Goal: Find specific page/section: Find specific page/section

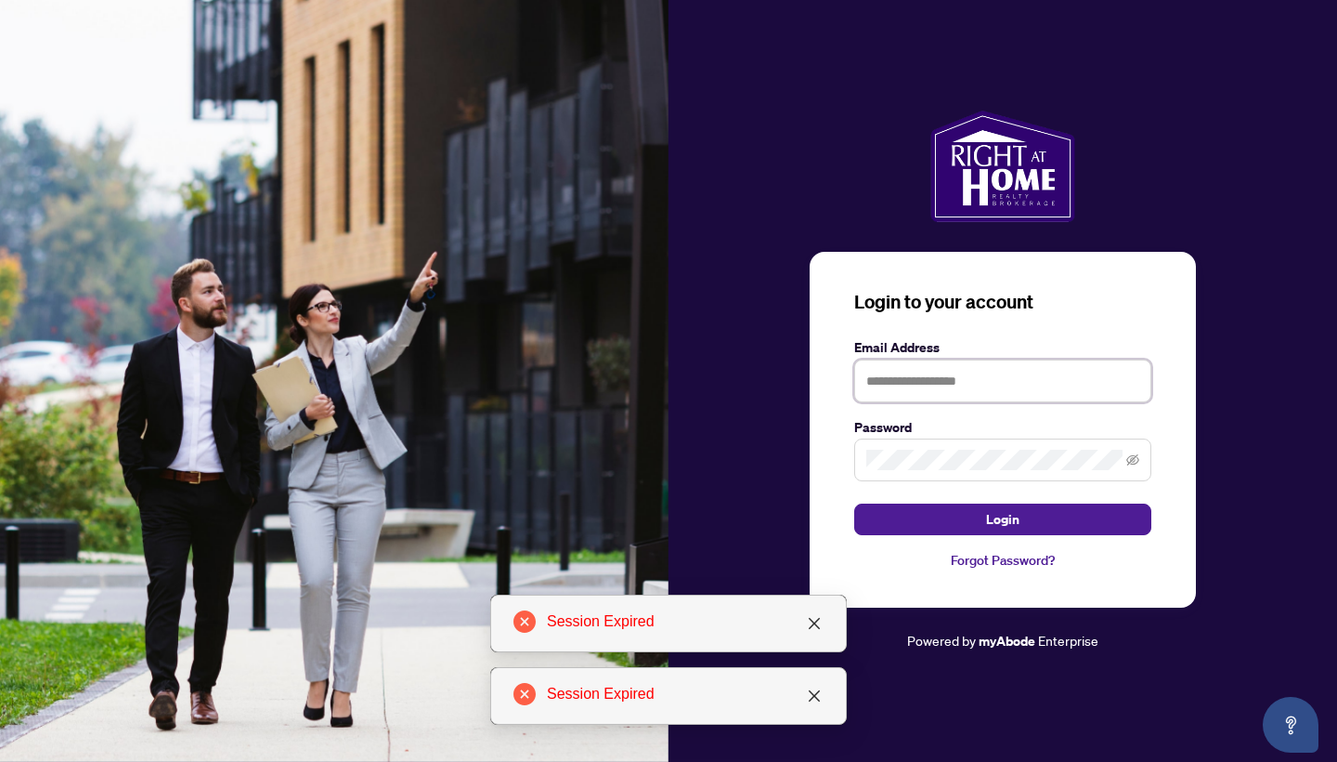
type input "**********"
click at [1003, 519] on button "Login" at bounding box center [1002, 519] width 297 height 32
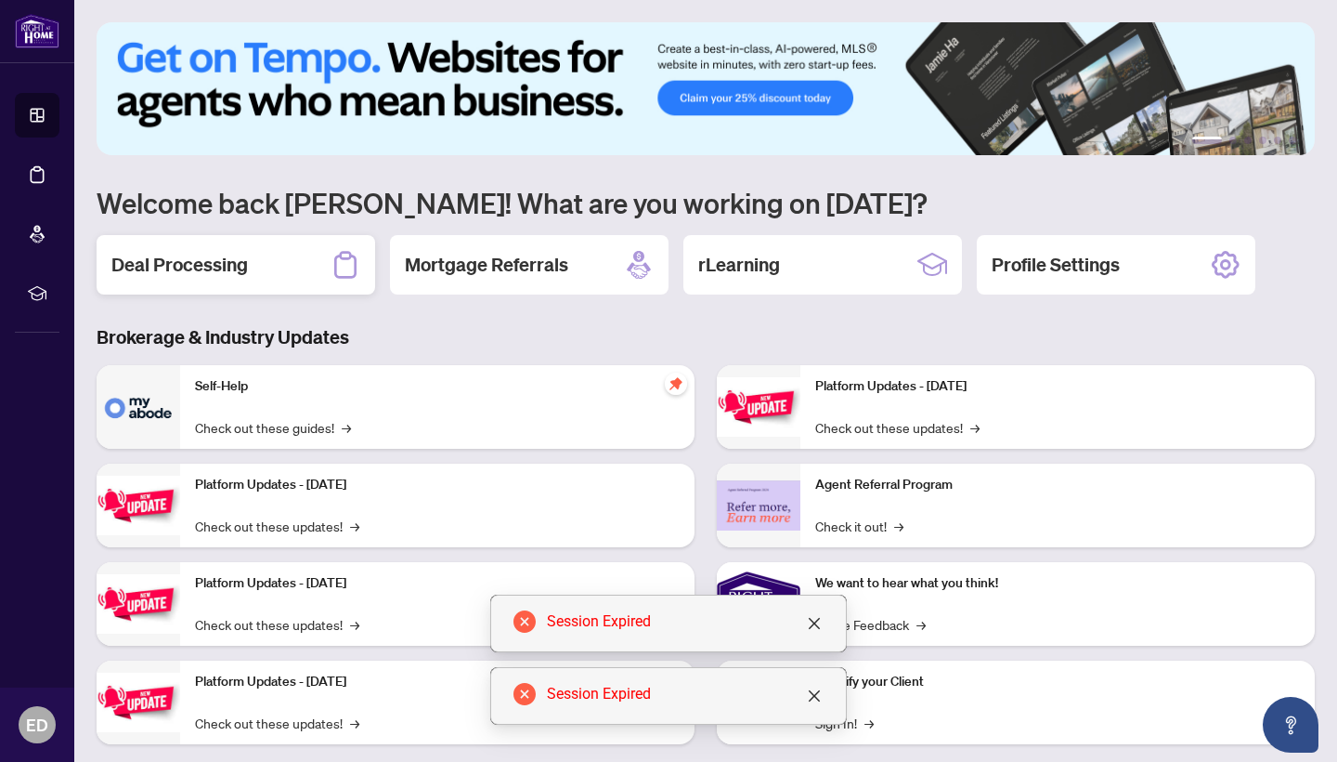
click at [251, 254] on div "Deal Processing" at bounding box center [236, 264] width 279 height 59
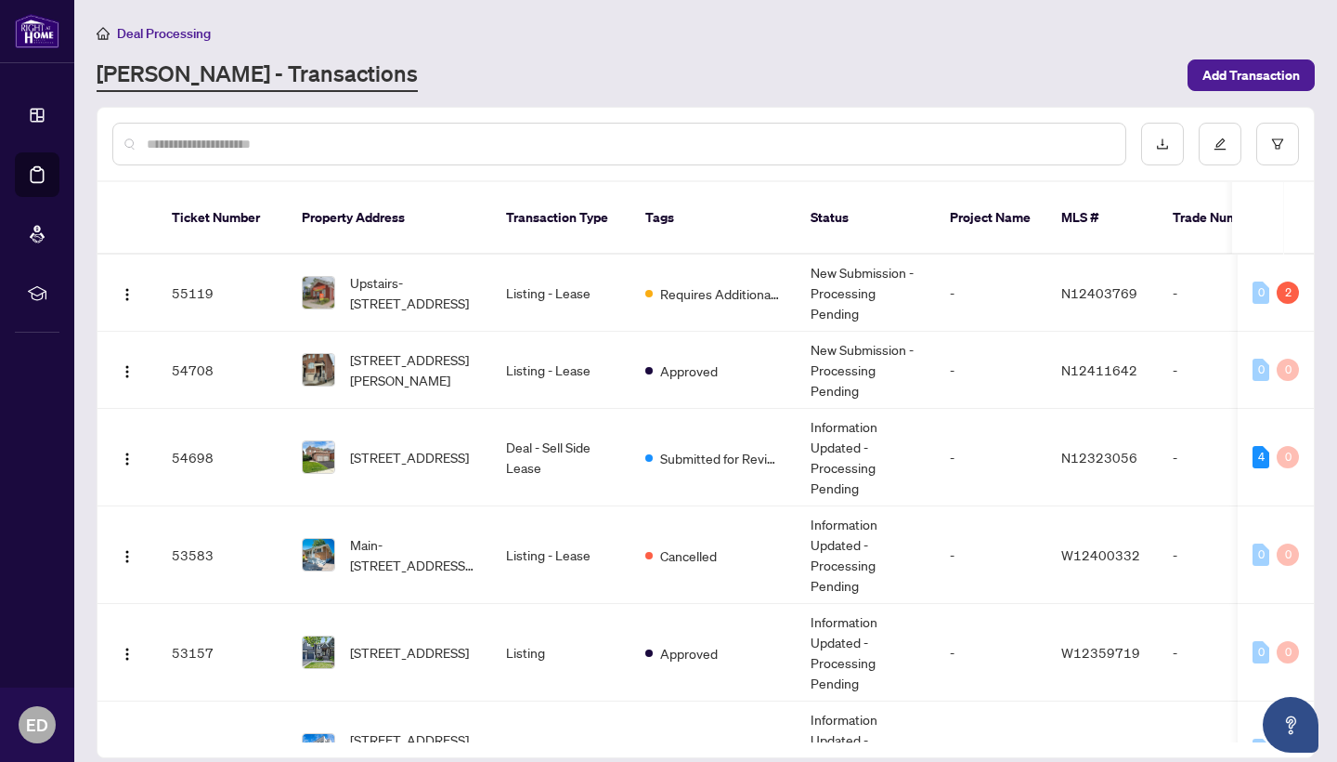
click at [372, 144] on input "text" at bounding box center [629, 144] width 964 height 20
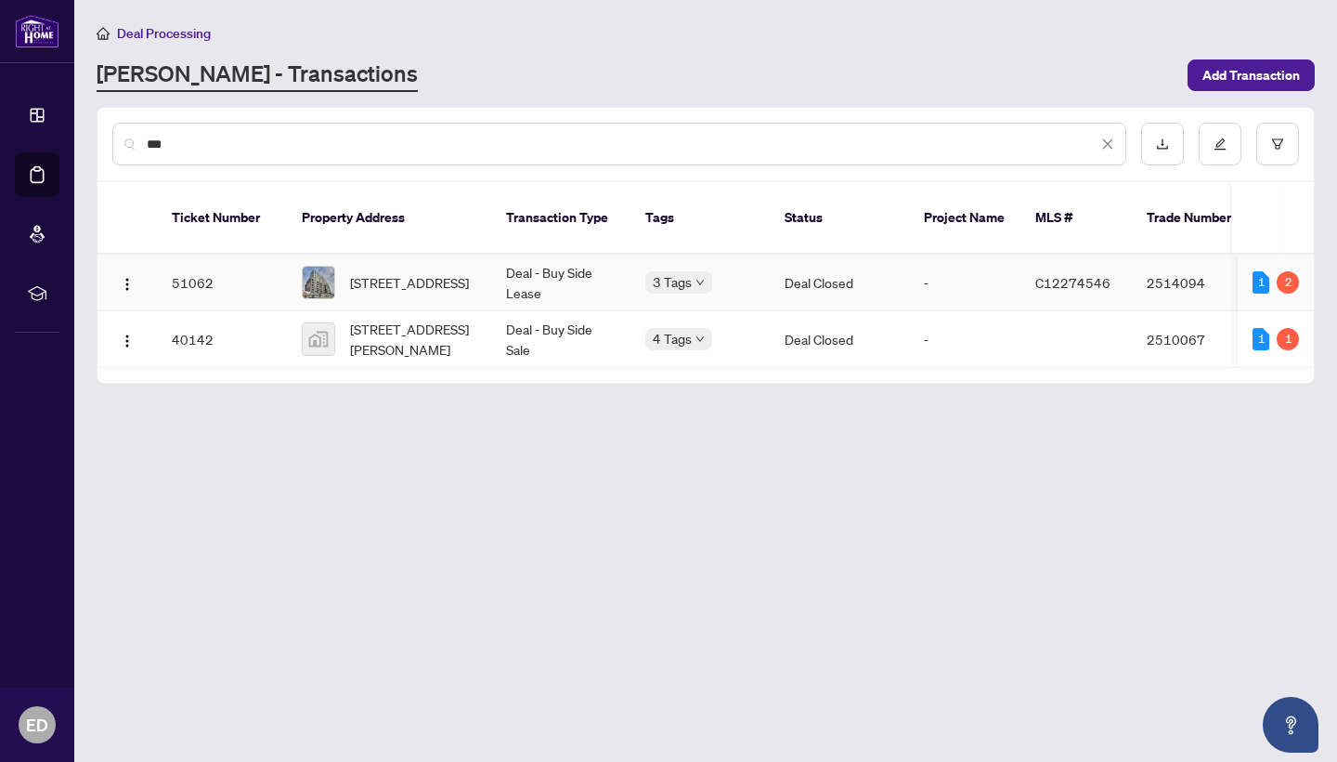
type input "***"
click at [399, 319] on span "[STREET_ADDRESS][PERSON_NAME]" at bounding box center [413, 339] width 126 height 41
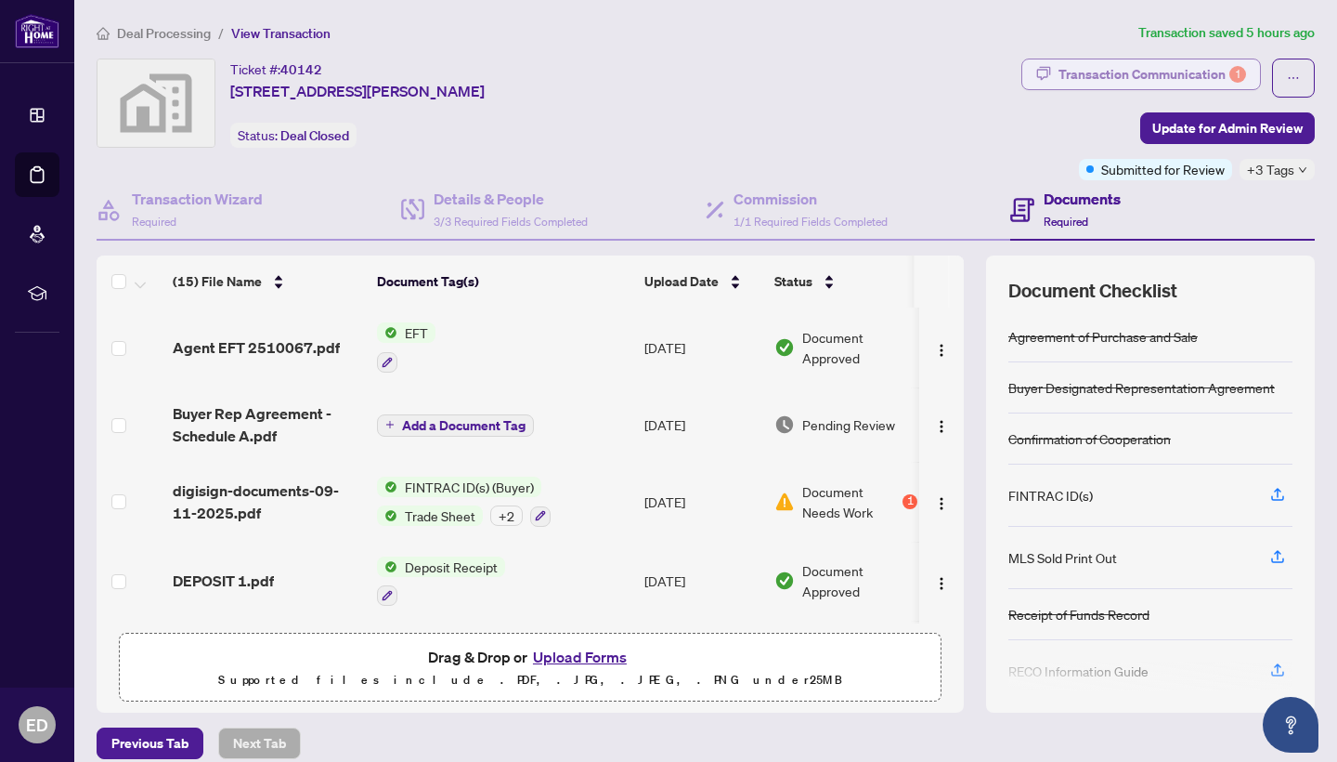
click at [1063, 79] on div "Transaction Communication 1" at bounding box center [1153, 74] width 188 height 30
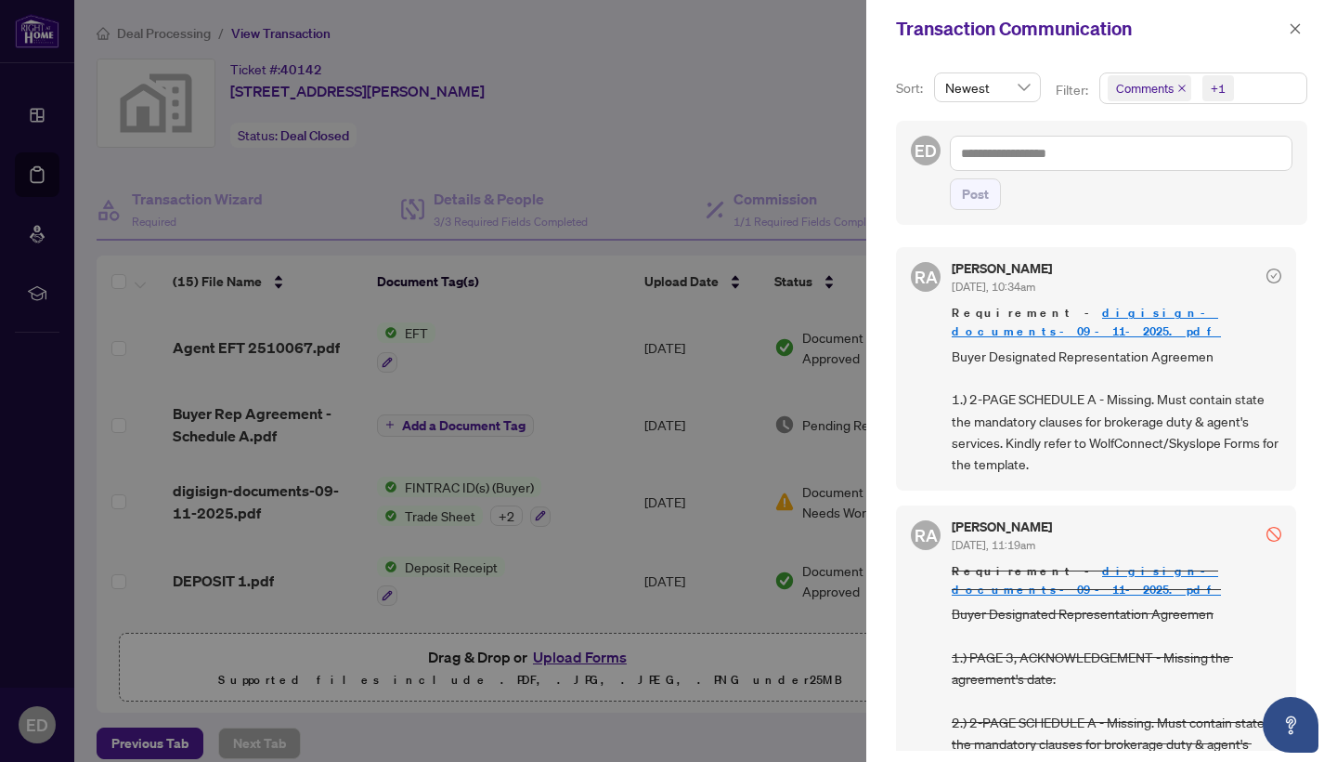
click at [617, 376] on div at bounding box center [668, 381] width 1337 height 762
click at [418, 329] on div at bounding box center [668, 381] width 1337 height 762
click at [1295, 28] on icon "close" at bounding box center [1296, 28] width 10 height 10
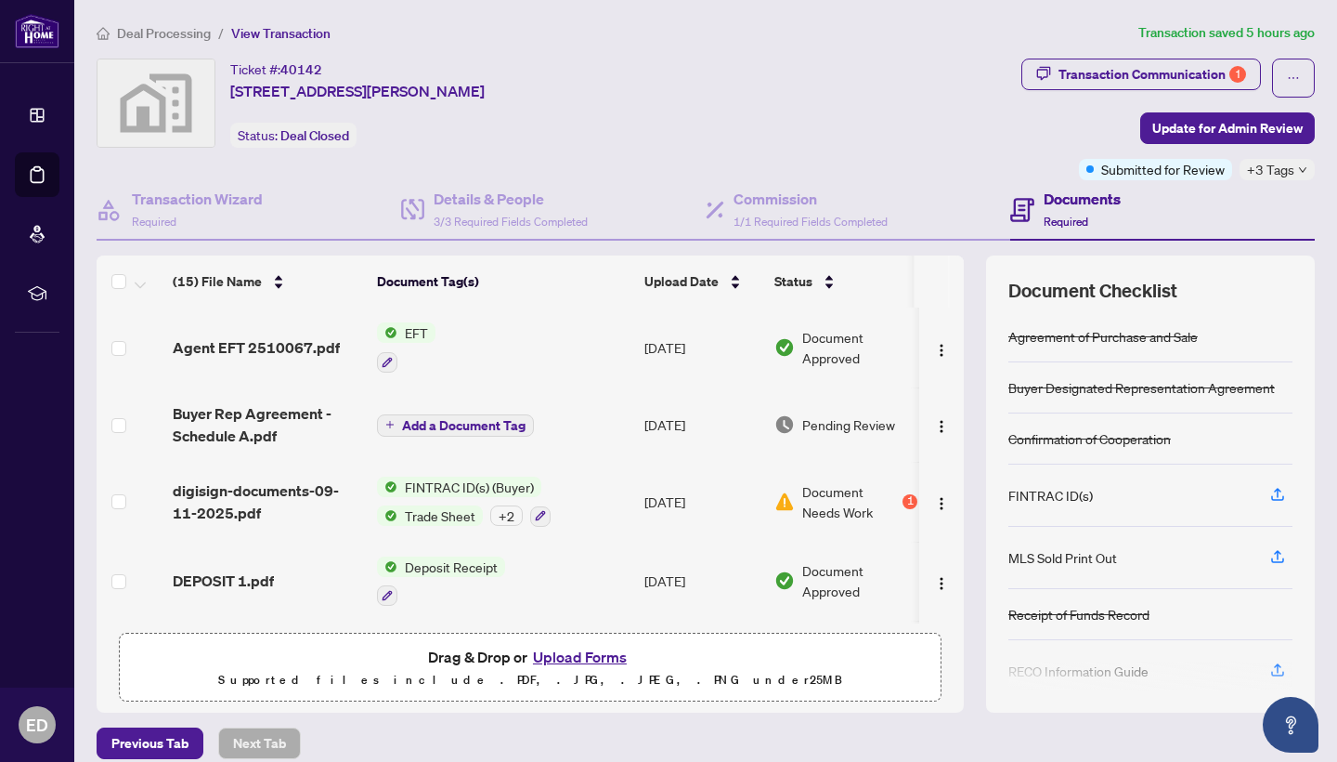
click at [419, 331] on span "EFT" at bounding box center [417, 332] width 38 height 20
click at [365, 419] on span "EFT" at bounding box center [407, 424] width 204 height 20
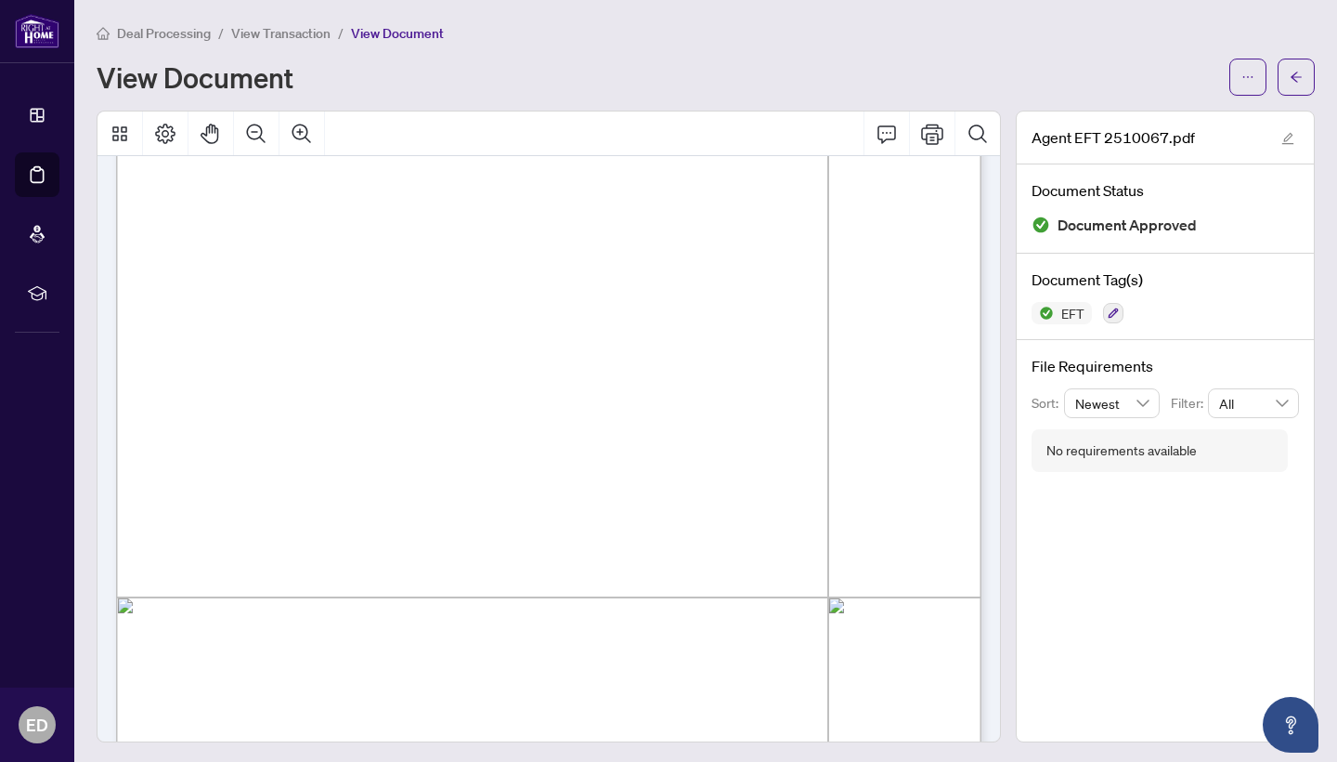
scroll to position [291, 0]
